Goal: Find specific page/section: Find specific page/section

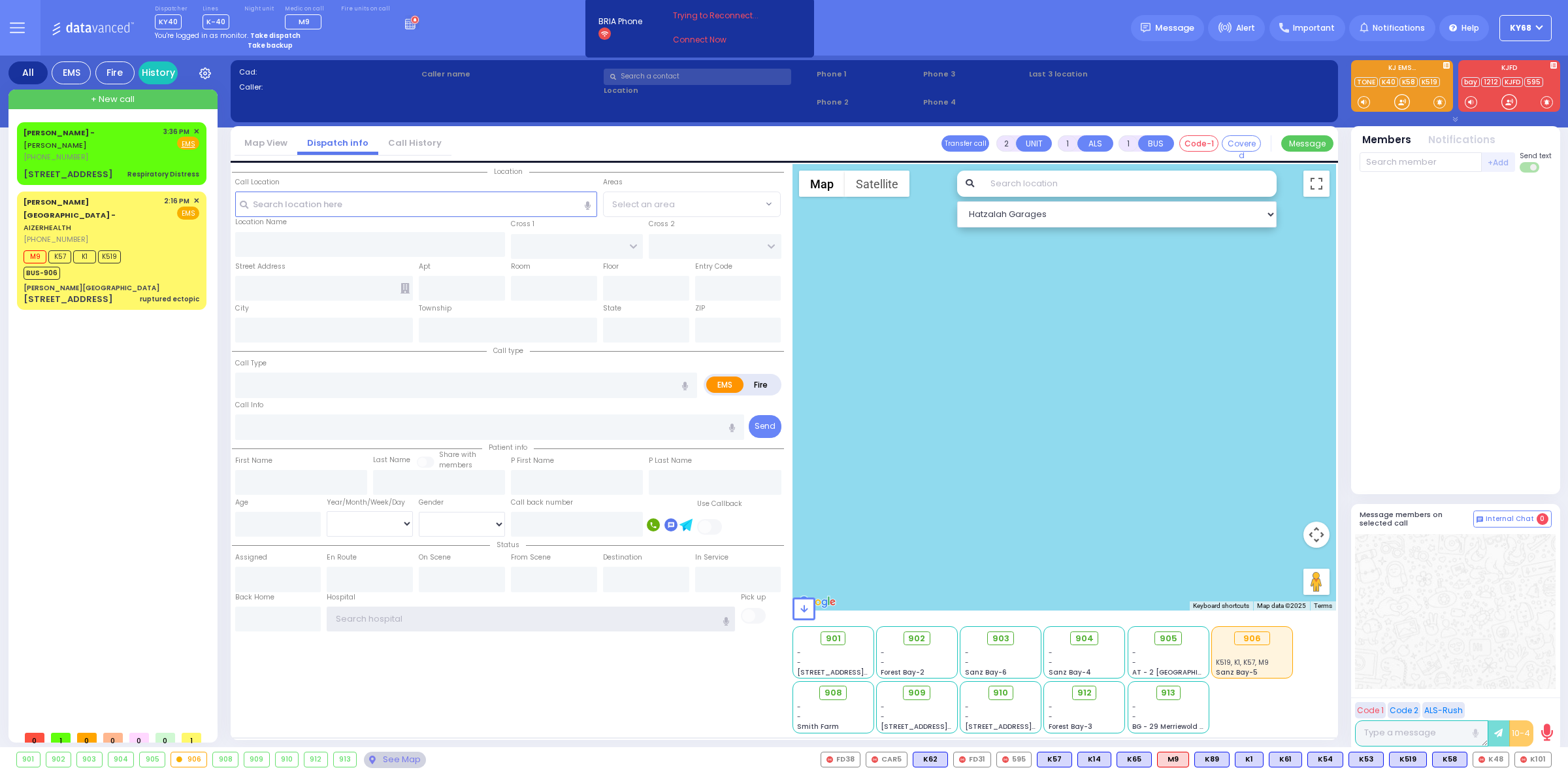
type input "ky68"
click at [994, 36] on div "Dispatcher KY40 shift has started. Are you ? Lines K-40" at bounding box center [784, 28] width 1568 height 56
